Goal: Task Accomplishment & Management: Use online tool/utility

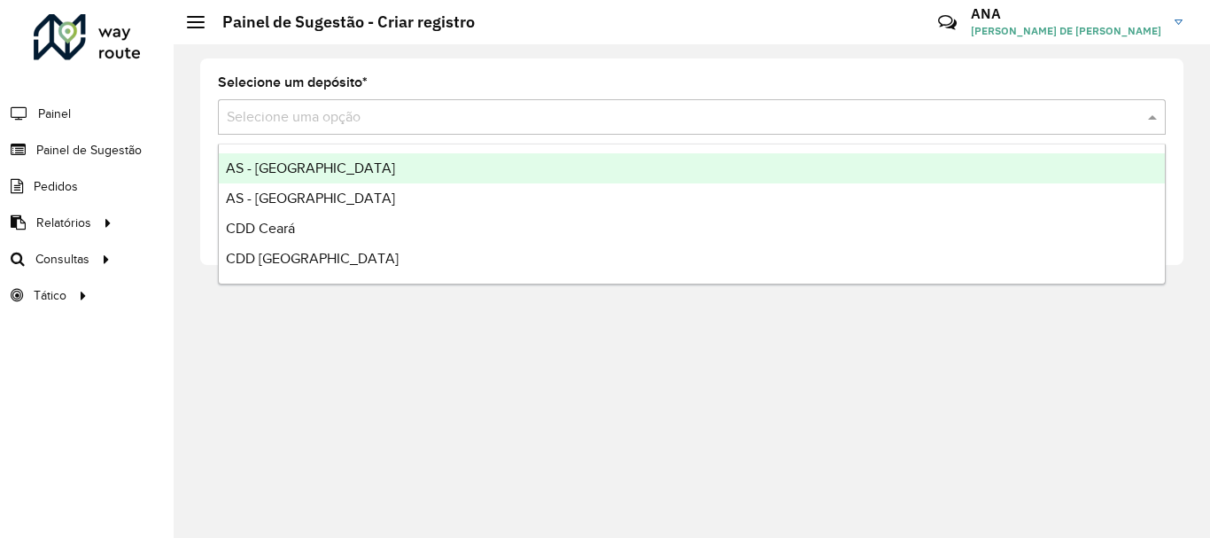
click at [288, 119] on input "text" at bounding box center [674, 117] width 895 height 21
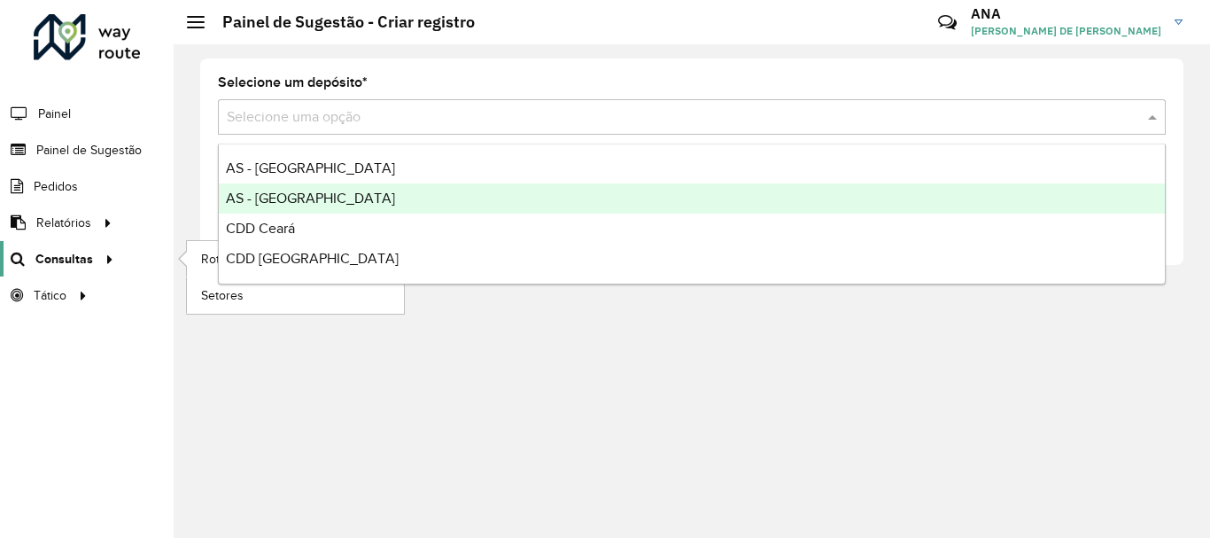
click at [58, 258] on span "Consultas" at bounding box center [64, 259] width 58 height 19
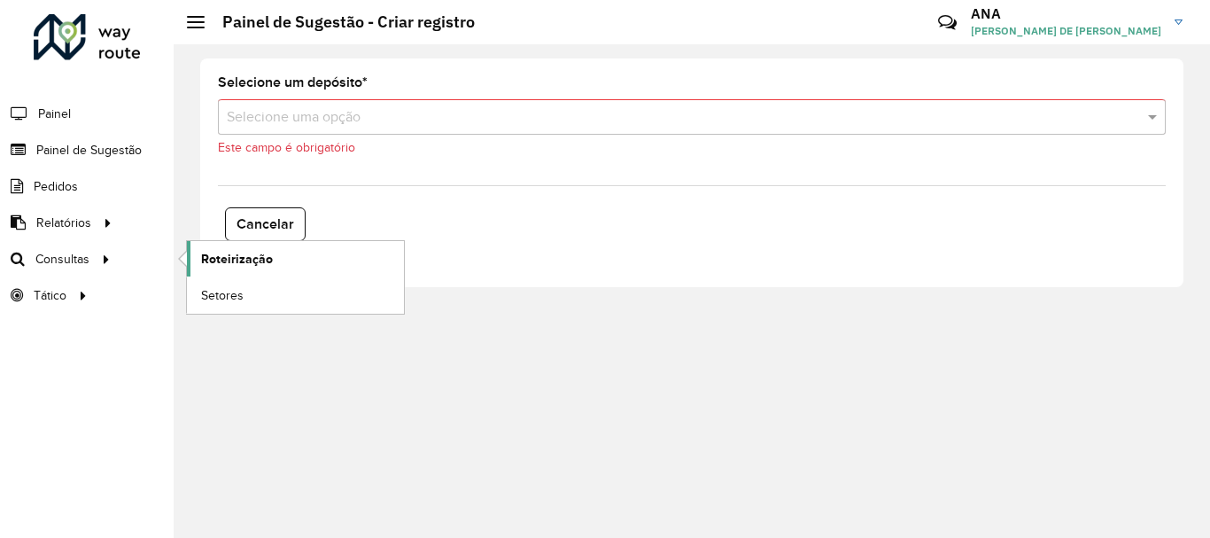
click at [248, 253] on span "Roteirização" at bounding box center [237, 259] width 72 height 19
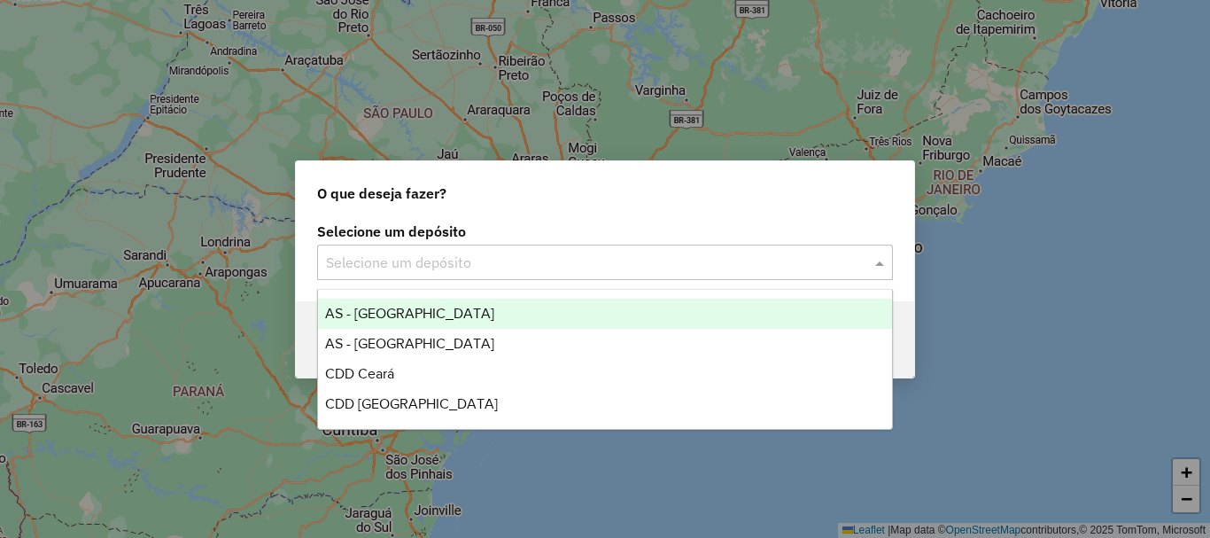
click at [624, 266] on input "text" at bounding box center [587, 262] width 523 height 21
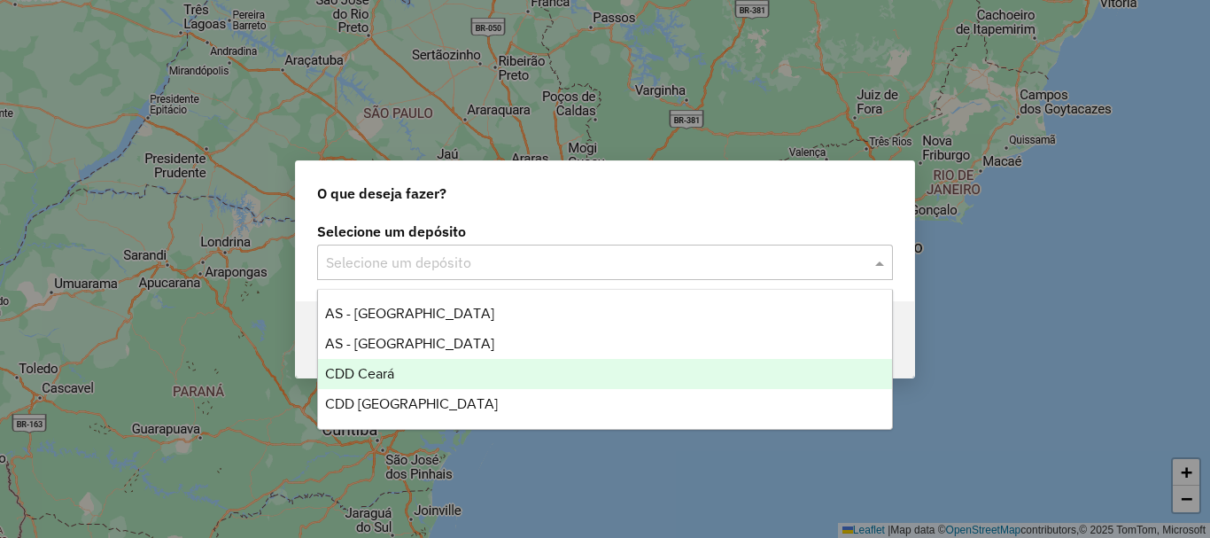
click at [385, 366] on span "CDD Ceará" at bounding box center [359, 373] width 69 height 15
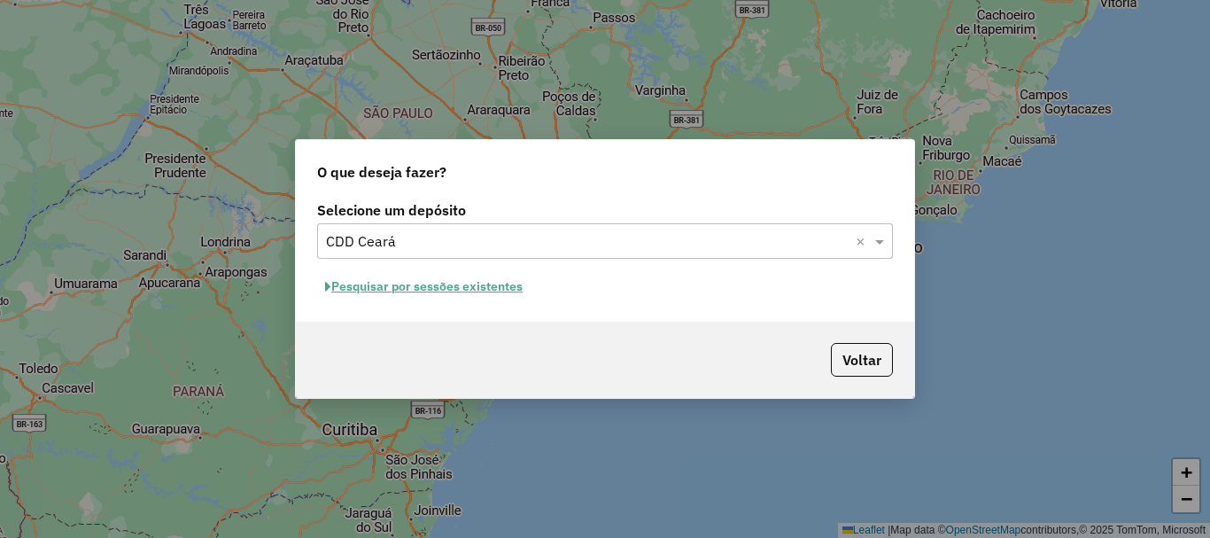
click at [490, 291] on button "Pesquisar por sessões existentes" at bounding box center [423, 286] width 213 height 27
